Goal: Task Accomplishment & Management: Manage account settings

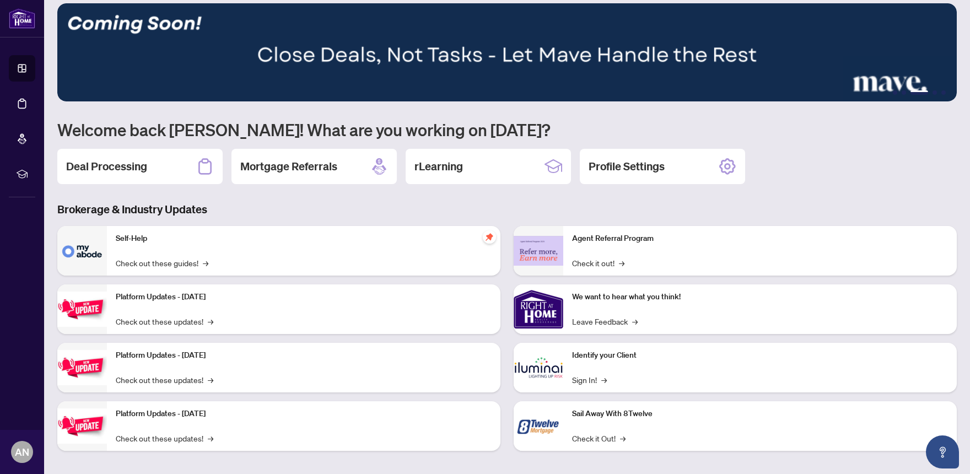
scroll to position [17, 0]
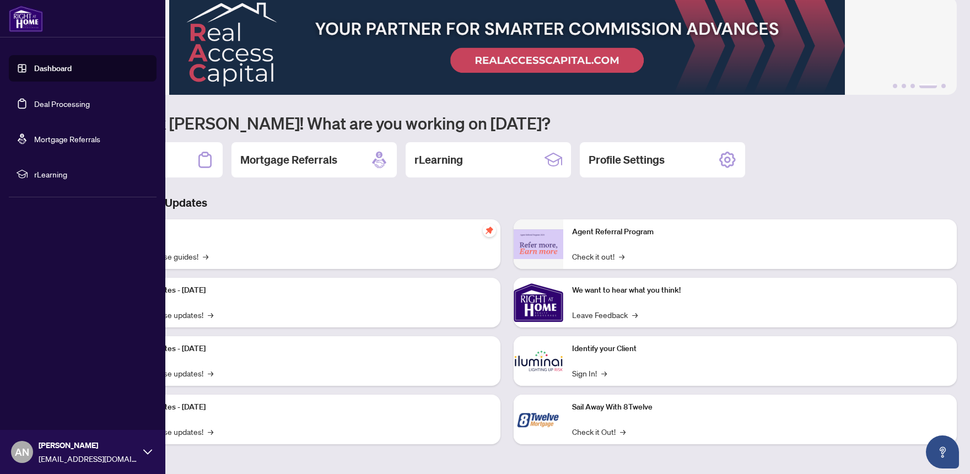
click at [42, 69] on link "Dashboard" at bounding box center [52, 68] width 37 height 10
click at [47, 102] on link "Deal Processing" at bounding box center [62, 104] width 56 height 10
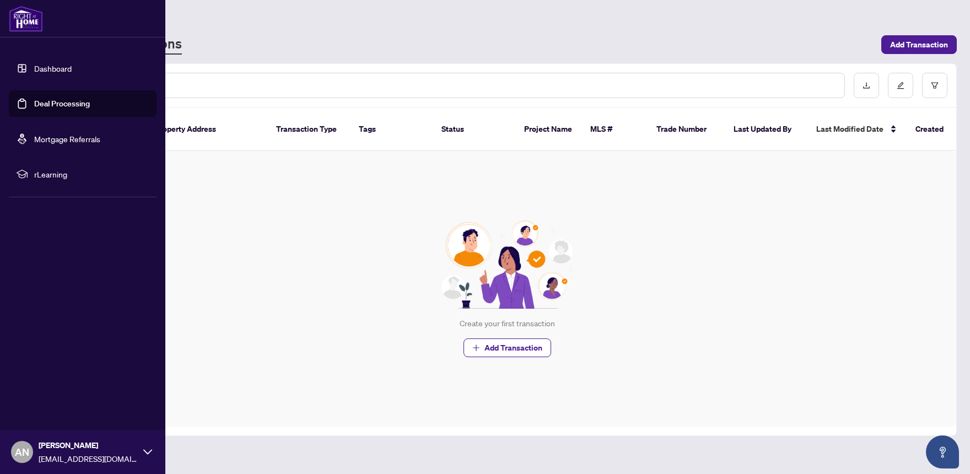
click at [46, 137] on link "Mortgage Referrals" at bounding box center [67, 139] width 66 height 10
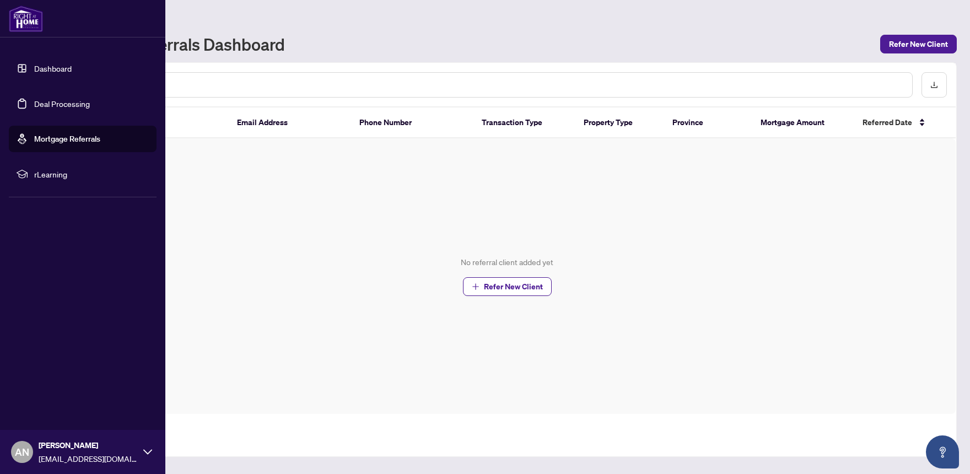
click at [34, 71] on link "Dashboard" at bounding box center [52, 68] width 37 height 10
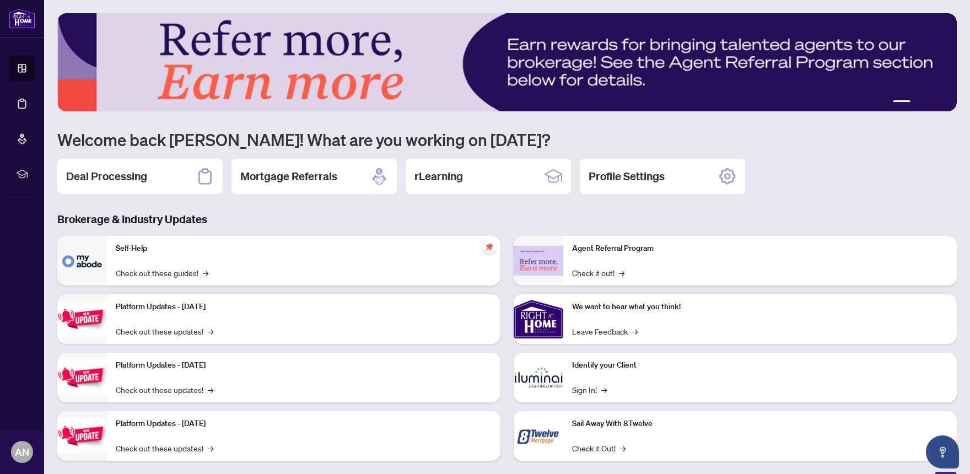
click at [500, 221] on h3 "Brokerage & Industry Updates" at bounding box center [506, 219] width 899 height 15
click at [729, 177] on icon at bounding box center [727, 176] width 7 height 7
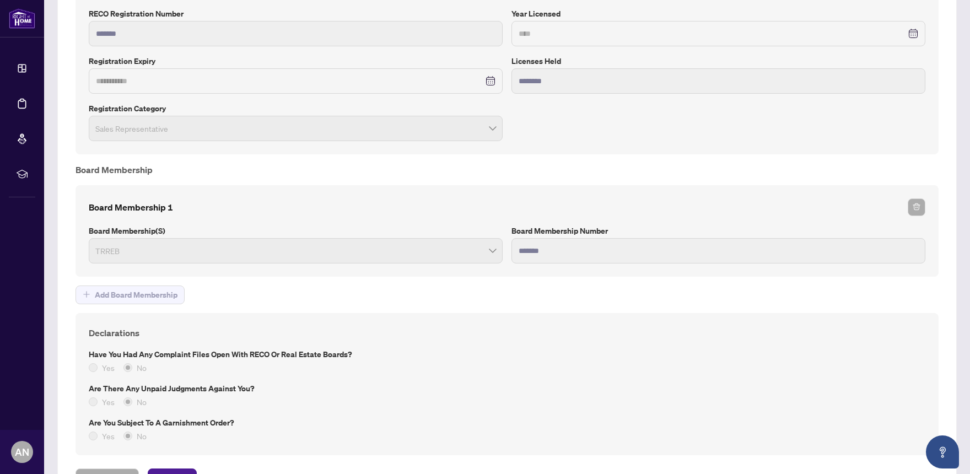
scroll to position [770, 0]
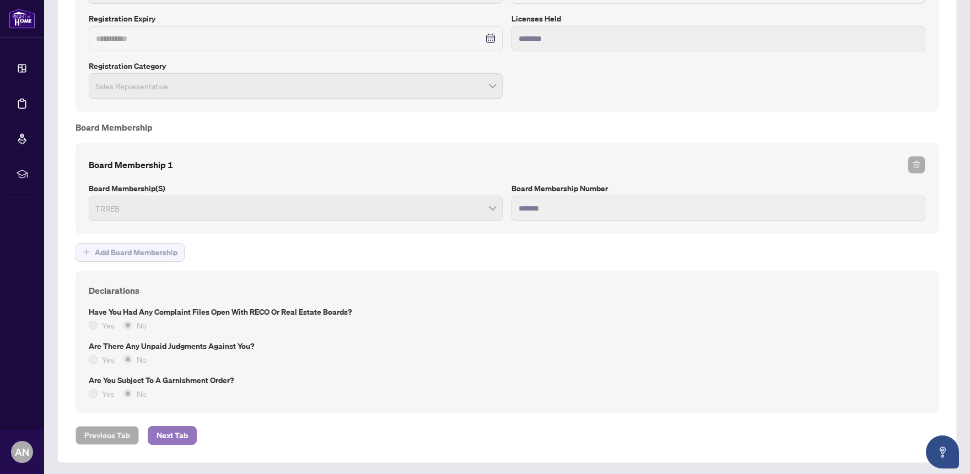
click at [180, 434] on span "Next Tab" at bounding box center [171, 435] width 31 height 18
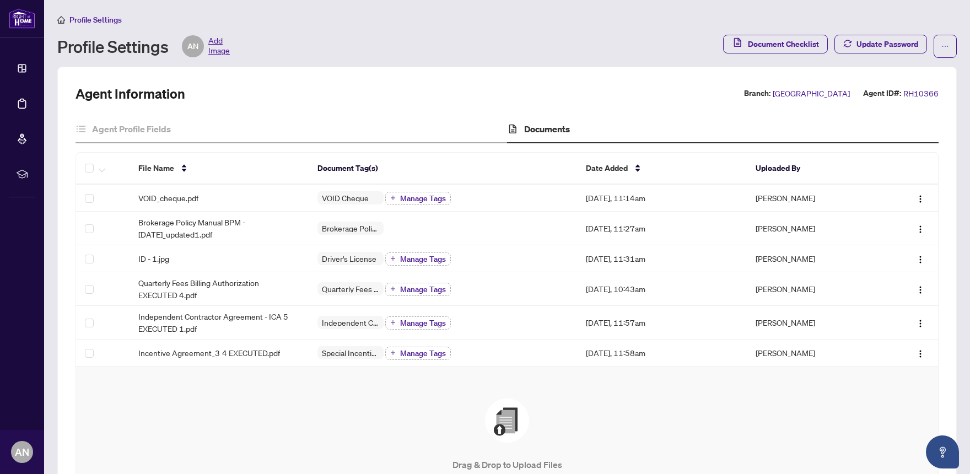
click at [221, 51] on span "Add Image" at bounding box center [218, 46] width 21 height 22
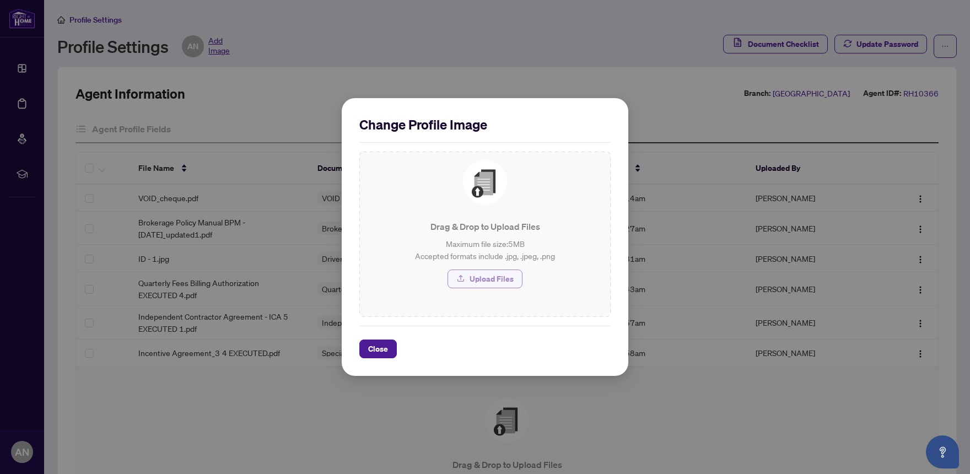
click at [488, 281] on span "Upload Files" at bounding box center [491, 279] width 44 height 18
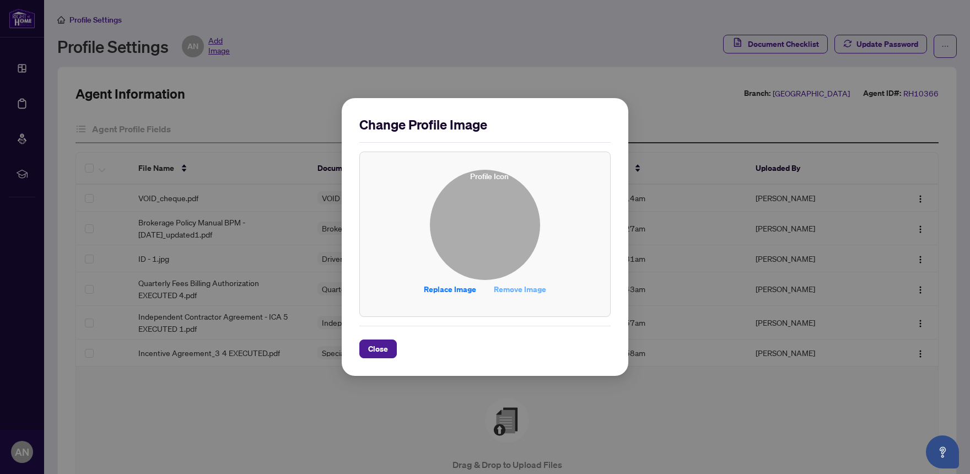
click at [521, 289] on span "Remove Image" at bounding box center [520, 289] width 52 height 18
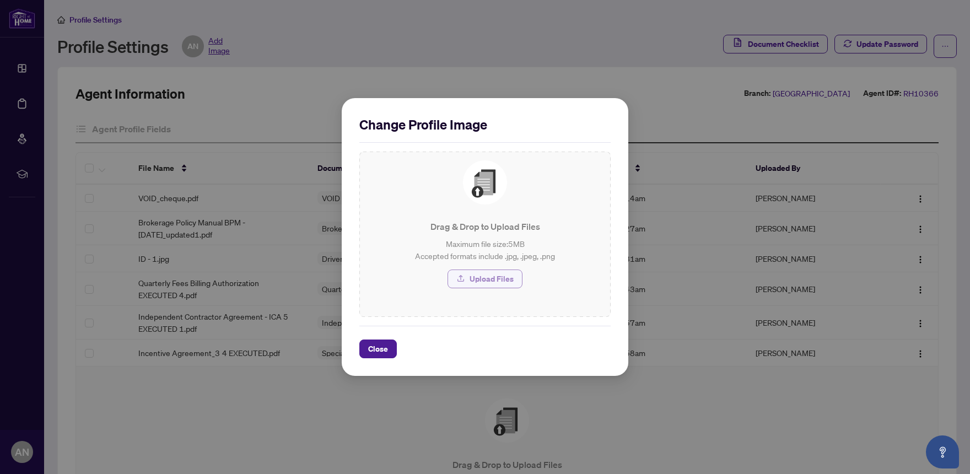
click at [487, 283] on span "Upload Files" at bounding box center [491, 279] width 44 height 18
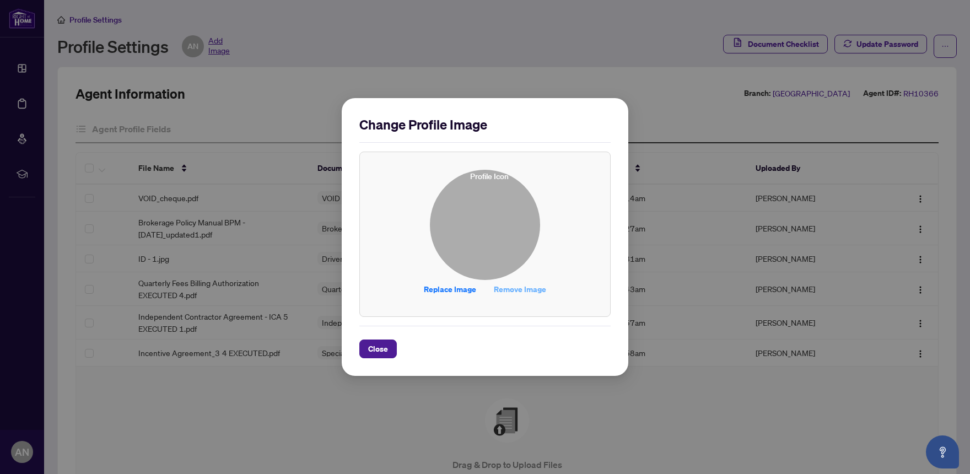
click at [512, 290] on span "Remove Image" at bounding box center [520, 289] width 52 height 18
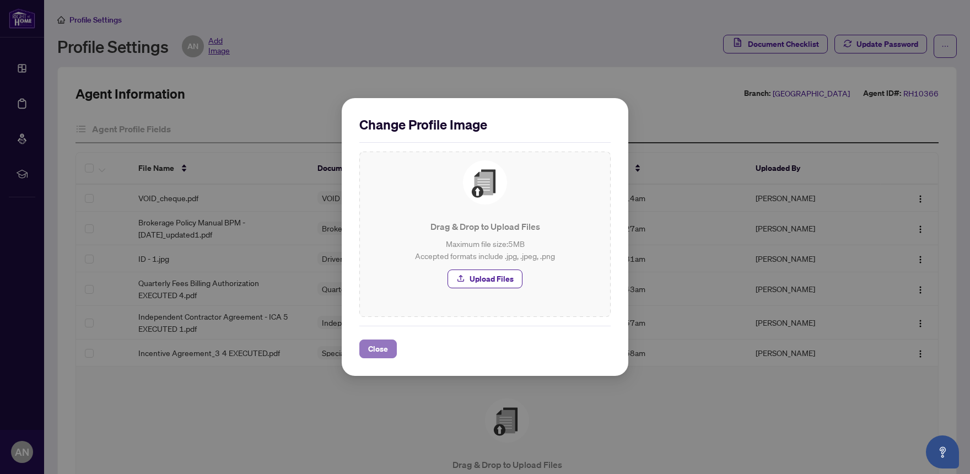
click at [380, 355] on span "Close" at bounding box center [378, 349] width 20 height 18
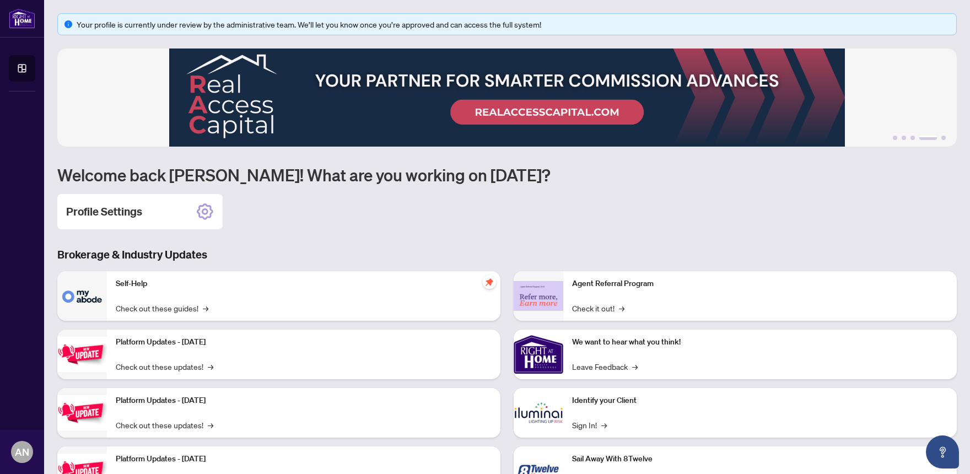
scroll to position [52, 0]
